Goal: Transaction & Acquisition: Purchase product/service

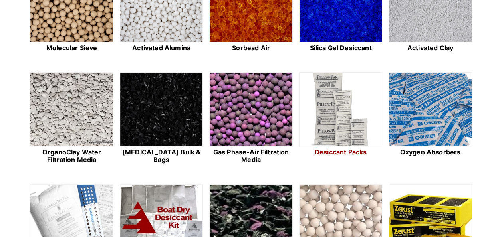
scroll to position [213, 0]
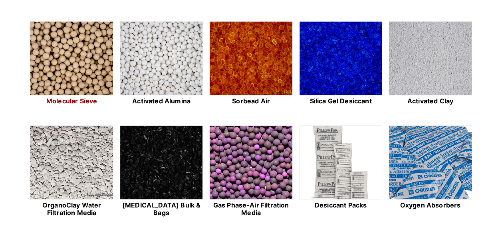
click at [75, 51] on img at bounding box center [71, 59] width 82 height 74
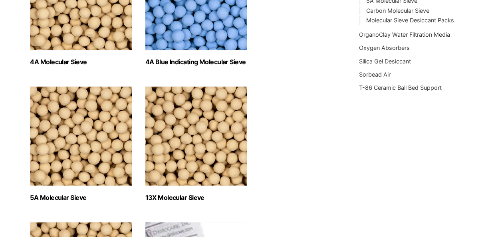
scroll to position [266, 0]
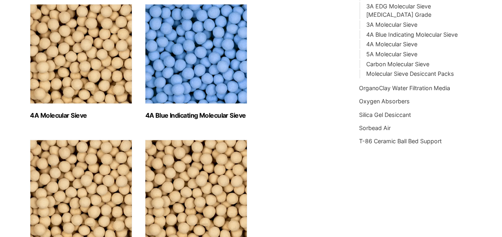
click at [64, 117] on h2 "4A Molecular Sieve (2)" at bounding box center [81, 116] width 102 height 8
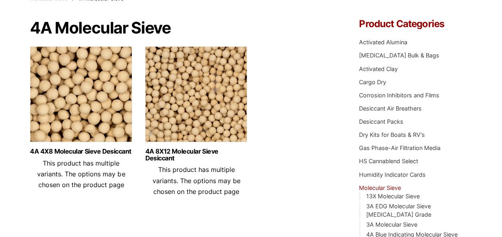
scroll to position [53, 0]
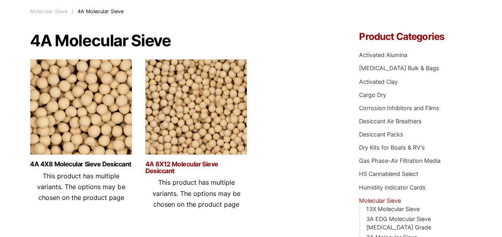
click at [176, 161] on link "4A 8X12 Molecular Sieve Desiccant" at bounding box center [196, 168] width 102 height 14
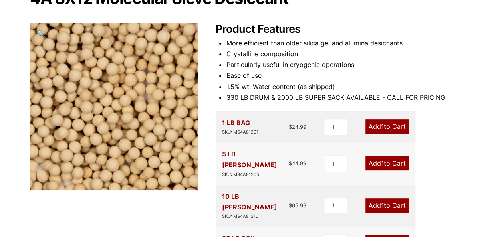
scroll to position [106, 0]
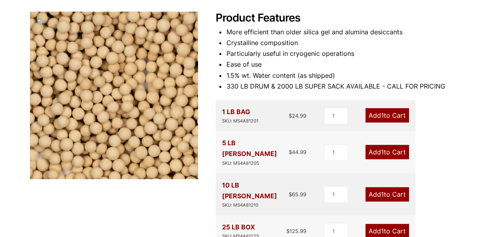
click at [384, 187] on link "Add 1 to Cart" at bounding box center [388, 194] width 44 height 14
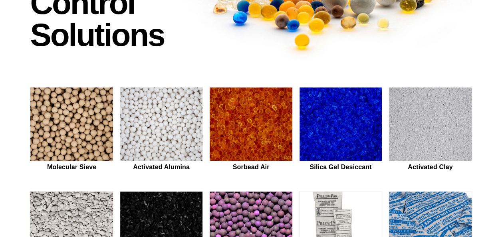
scroll to position [160, 0]
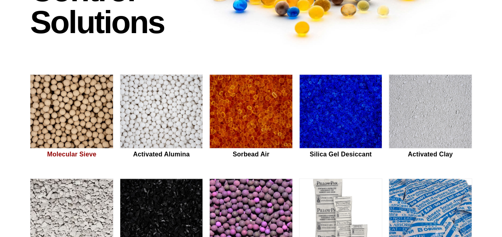
click at [62, 112] on img at bounding box center [71, 112] width 82 height 74
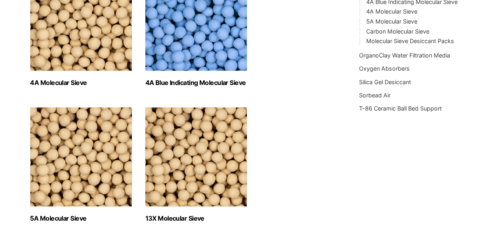
scroll to position [320, 0]
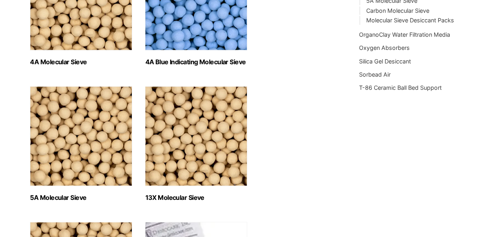
click at [205, 131] on img "Visit product category 13X Molecular Sieve" at bounding box center [196, 136] width 102 height 100
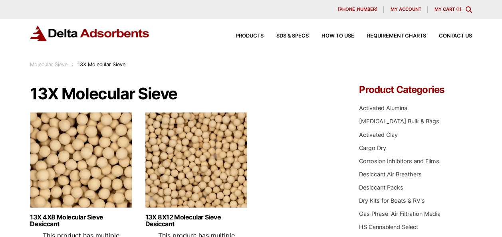
scroll to position [53, 0]
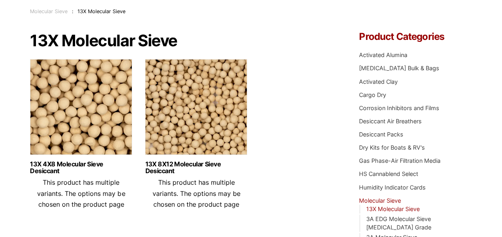
click at [189, 123] on img at bounding box center [196, 109] width 102 height 100
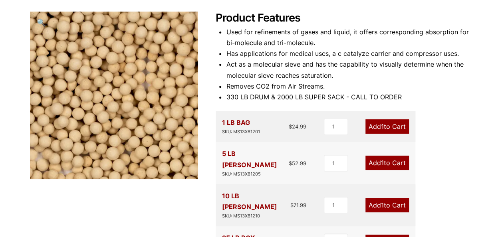
scroll to position [160, 0]
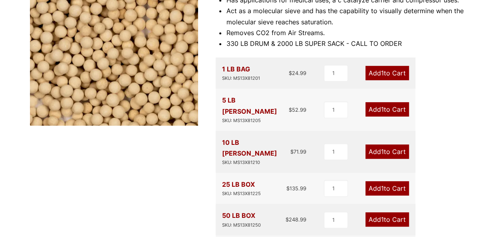
click at [381, 148] on span "1" at bounding box center [382, 152] width 3 height 8
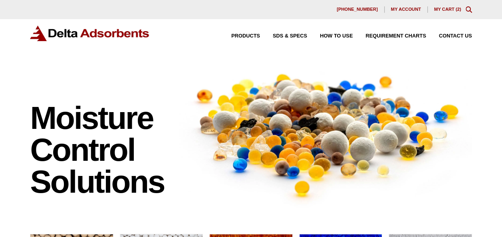
click at [446, 8] on link "My Cart ( 2 )" at bounding box center [448, 9] width 27 height 5
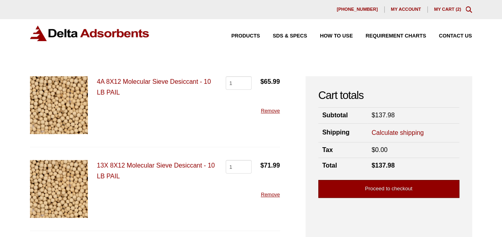
click at [389, 188] on link "Proceed to checkout" at bounding box center [389, 189] width 141 height 18
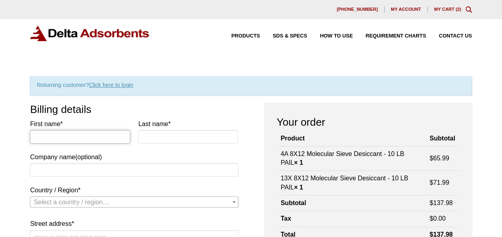
click at [72, 136] on input "First name *" at bounding box center [80, 137] width 100 height 14
type input "[PERSON_NAME]"
type input "CEMSource, Inc."
type input "[STREET_ADDRESS]"
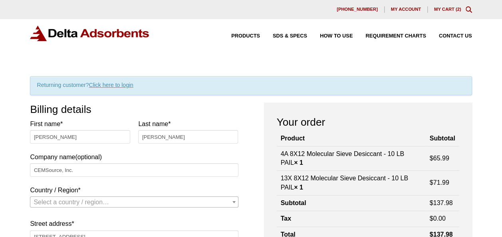
type input "WAYZATA"
type input "55391"
type input "[PHONE_NUMBER]"
type input "[EMAIL_ADDRESS][DOMAIN_NAME]"
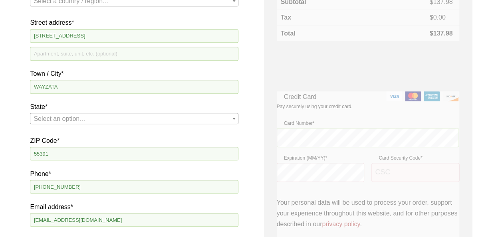
scroll to position [196, 0]
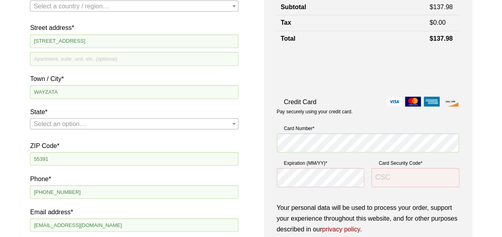
click at [234, 122] on span "State" at bounding box center [234, 124] width 8 height 10
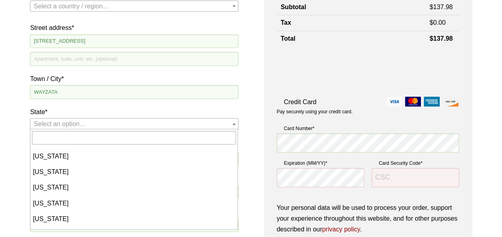
scroll to position [320, 0]
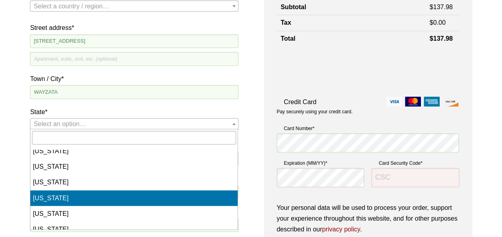
select select "MN"
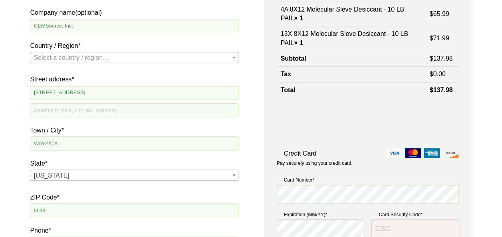
scroll to position [196, 0]
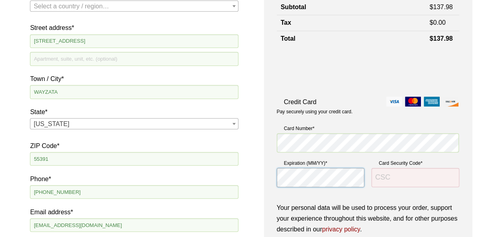
type input "1214"
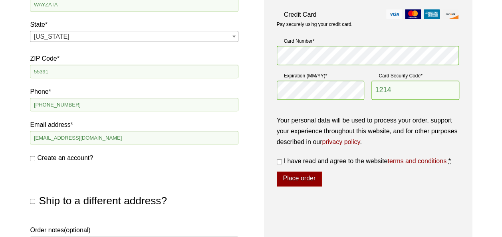
scroll to position [303, 0]
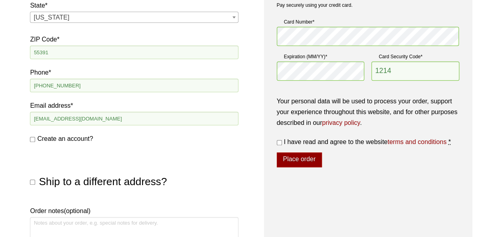
click at [277, 141] on input "I have read and agree to the website terms and conditions *" at bounding box center [279, 142] width 5 height 5
checkbox input "true"
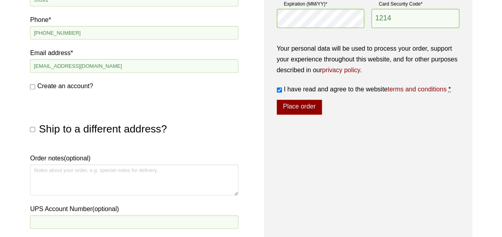
scroll to position [356, 0]
click at [306, 106] on button "Place order" at bounding box center [299, 107] width 45 height 15
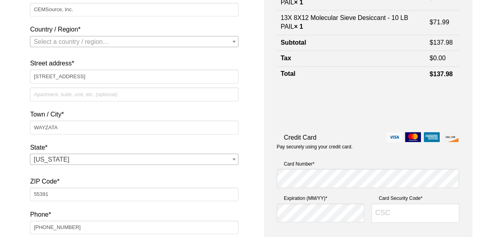
scroll to position [266, 0]
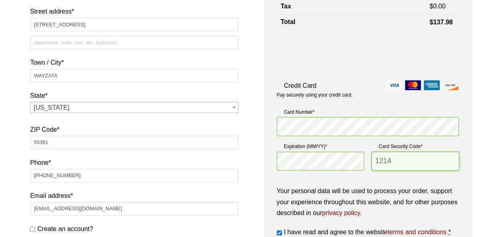
click at [401, 154] on input "1214" at bounding box center [416, 161] width 88 height 19
click at [480, 172] on div "Our website has detected that you are using an outdated browser that will preve…" at bounding box center [251, 153] width 502 height 839
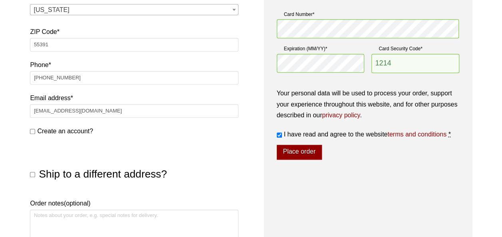
scroll to position [373, 0]
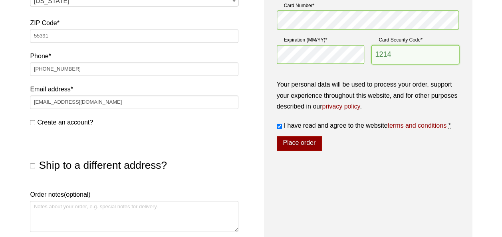
click at [407, 56] on input "1214" at bounding box center [416, 54] width 88 height 19
type input "1"
type input "845"
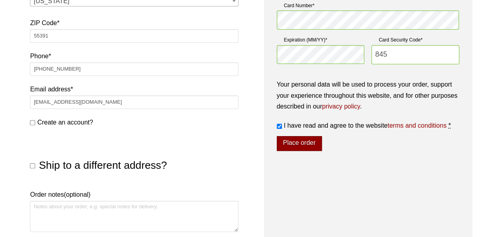
click at [298, 144] on button "Place order" at bounding box center [299, 143] width 45 height 15
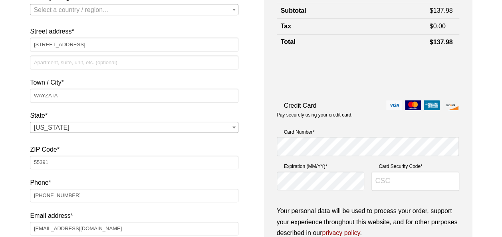
scroll to position [266, 0]
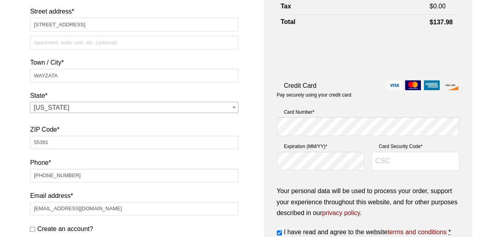
type input "1214"
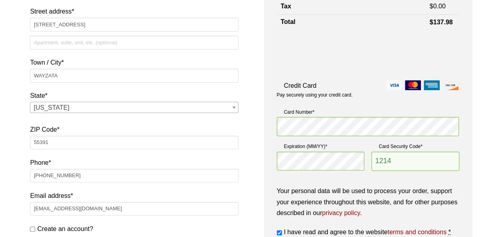
click at [488, 135] on div "Our website has detected that you are using an outdated browser that will preve…" at bounding box center [251, 153] width 502 height 839
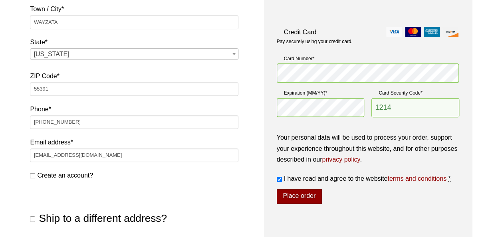
click at [297, 193] on button "Place order" at bounding box center [299, 196] width 45 height 15
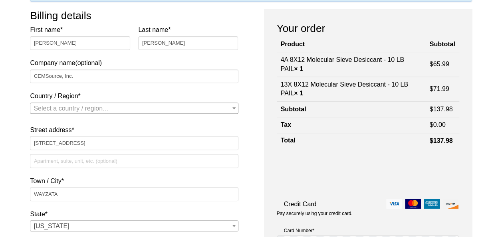
scroll to position [160, 0]
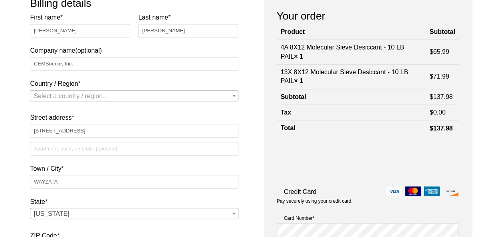
click at [234, 95] on b "Country / Region" at bounding box center [234, 96] width 3 height 2
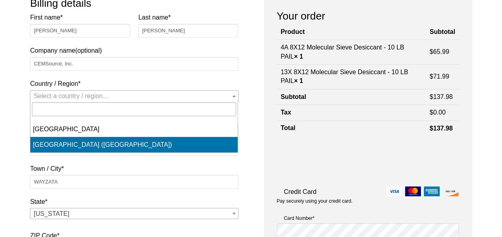
select select "US"
select select "MN"
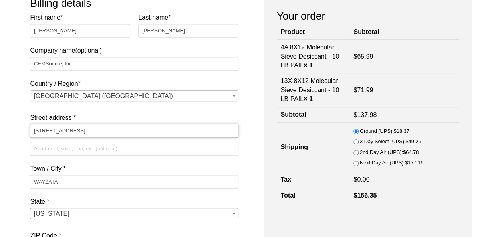
click at [146, 133] on input "[STREET_ADDRESS]" at bounding box center [134, 131] width 208 height 14
type input "1"
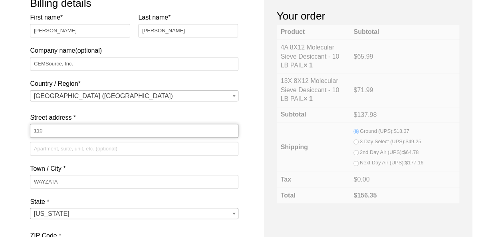
type input "[STREET_ADDRESS]"
type input "House"
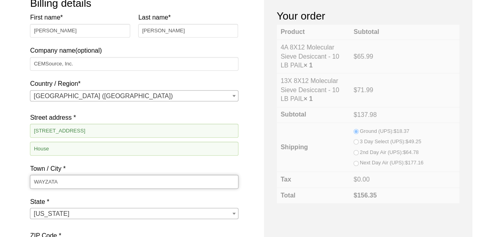
click at [78, 184] on input "WAYZATA" at bounding box center [134, 182] width 208 height 14
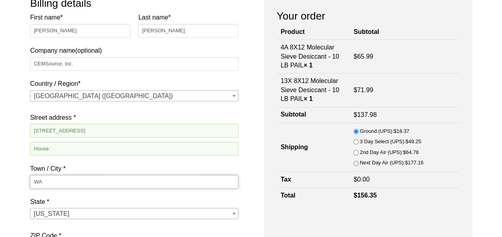
type input "W"
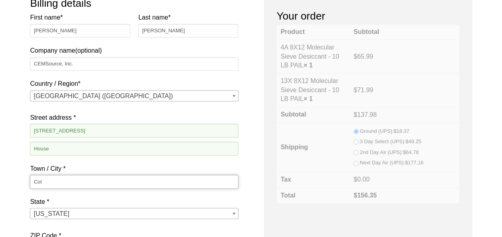
type input "COLD SPRING"
click at [277, 76] on div at bounding box center [368, 114] width 183 height 179
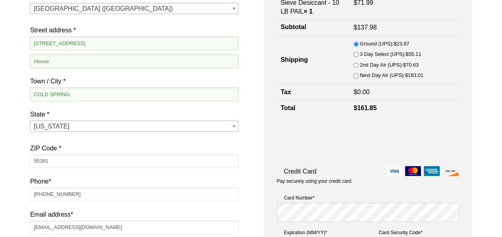
scroll to position [266, 0]
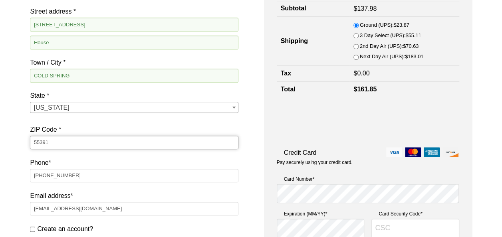
click at [55, 141] on input "55391" at bounding box center [134, 143] width 208 height 14
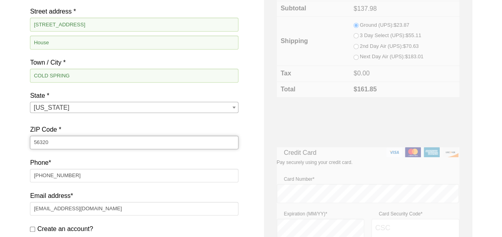
type input "56320"
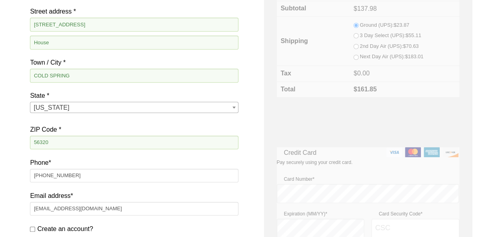
click at [261, 120] on div "Billing details First name * Rory Last name * Eiynck Company name (optional) CE…" at bounding box center [251, 135] width 442 height 490
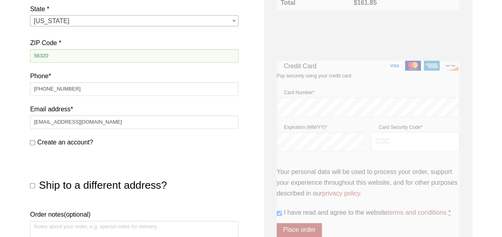
scroll to position [373, 0]
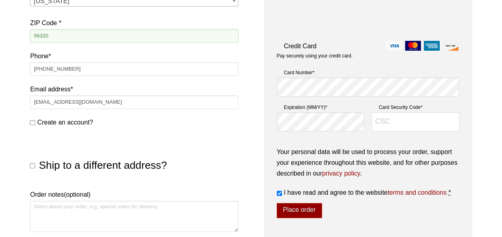
click at [34, 166] on input "Ship to a different address?" at bounding box center [32, 165] width 5 height 5
checkbox input "true"
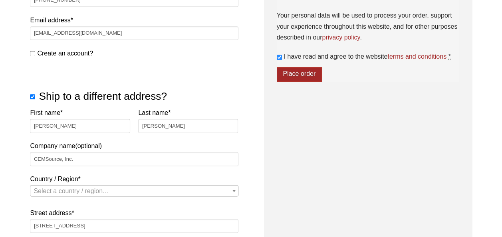
scroll to position [480, 0]
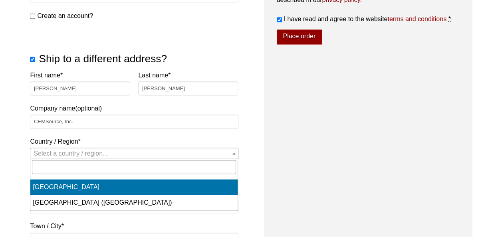
click at [235, 154] on b "Country / Region" at bounding box center [234, 154] width 3 height 2
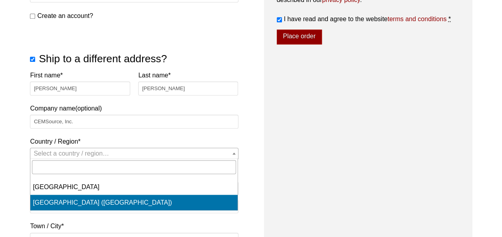
select select "US"
select select "MN"
select select "US"
select select "MN"
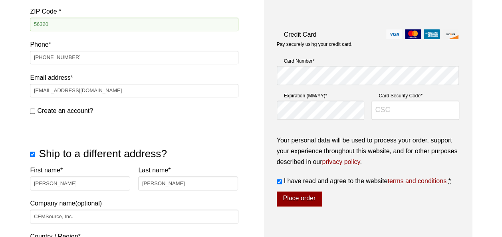
scroll to position [320, 0]
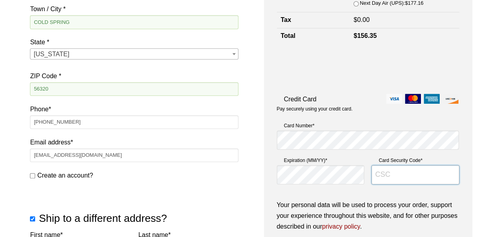
type input "1214"
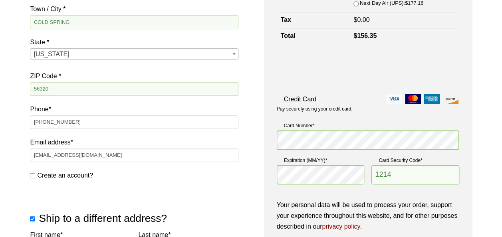
click at [484, 79] on div "Our website has detected that you are using an outdated browser that will preve…" at bounding box center [251, 225] width 502 height 1091
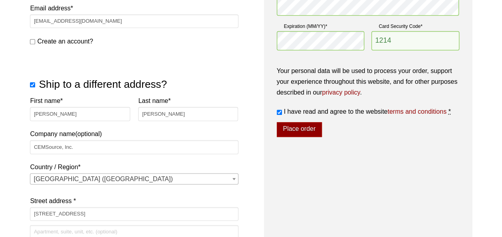
scroll to position [480, 0]
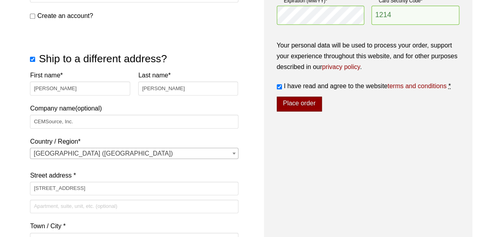
click at [292, 104] on button "Place order" at bounding box center [299, 104] width 45 height 15
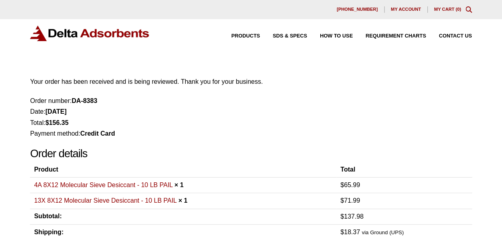
click at [358, 113] on li "Date: [DATE]" at bounding box center [251, 111] width 442 height 11
